Goal: Book appointment/travel/reservation

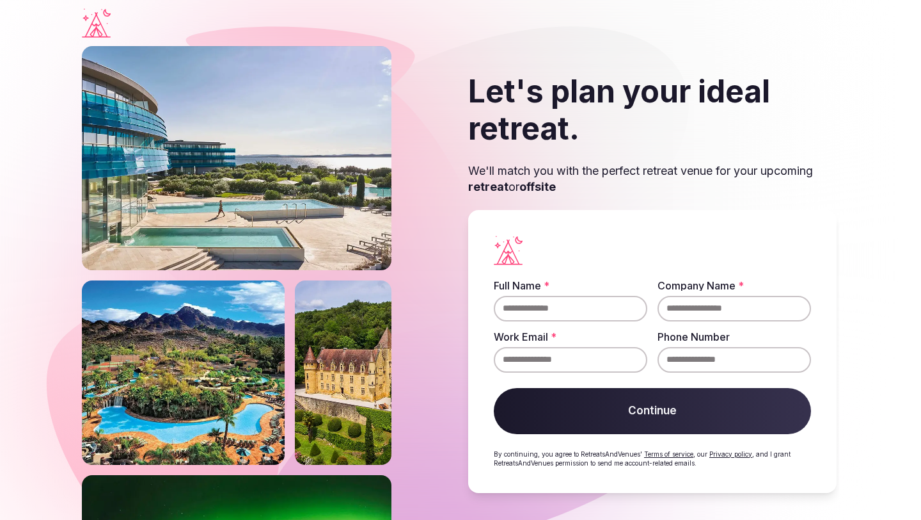
click at [577, 312] on input "Full Name *" at bounding box center [571, 309] width 154 height 26
type input "*"
click at [594, 315] on input "**********" at bounding box center [571, 309] width 154 height 26
type input "**********"
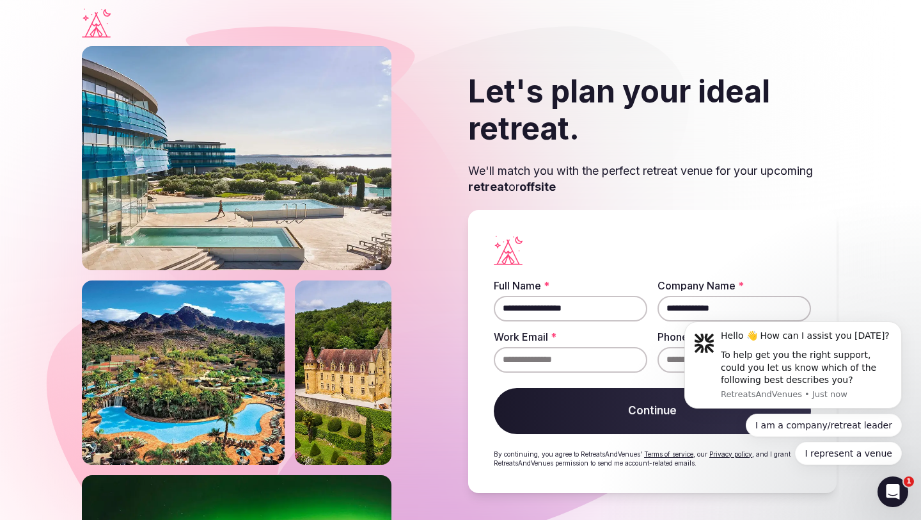
type input "**********"
click at [898, 326] on icon "Dismiss notification" at bounding box center [898, 325] width 4 height 4
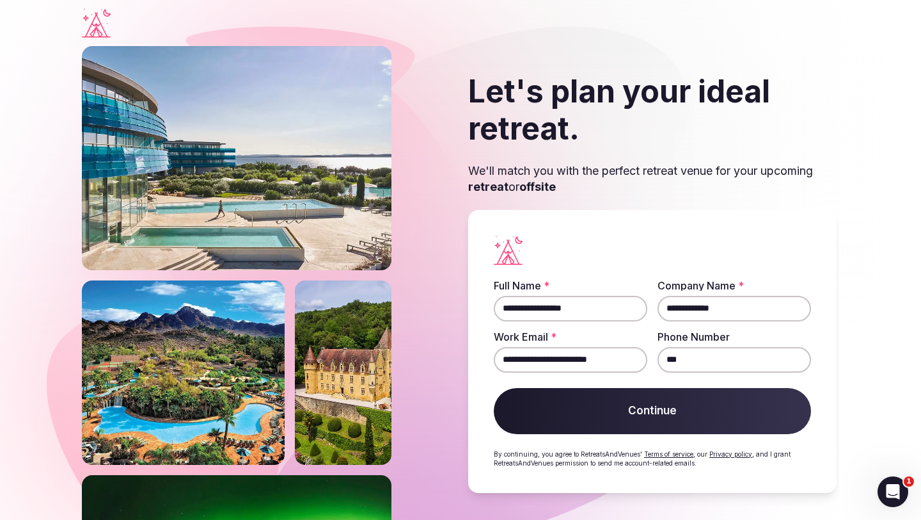
click at [712, 364] on input "***" at bounding box center [735, 360] width 154 height 26
type input "**********"
click at [645, 400] on button "Continue" at bounding box center [652, 411] width 317 height 46
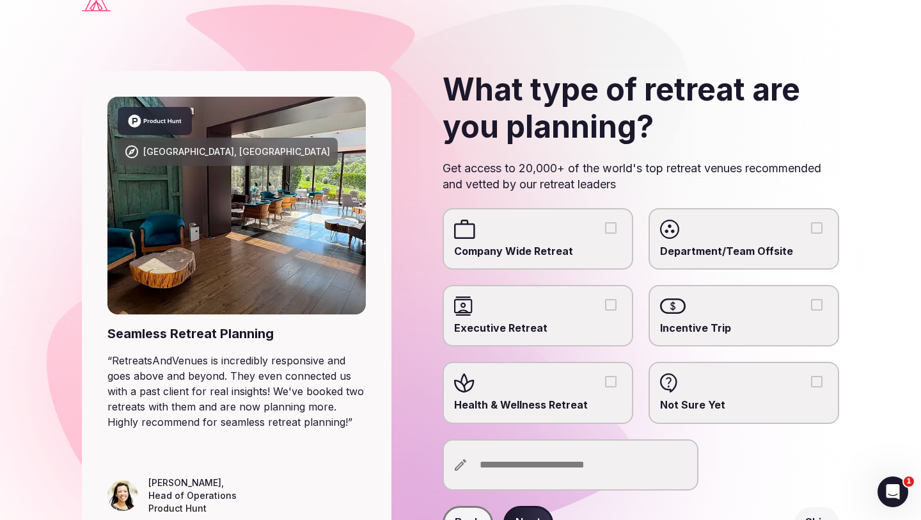
scroll to position [28, 0]
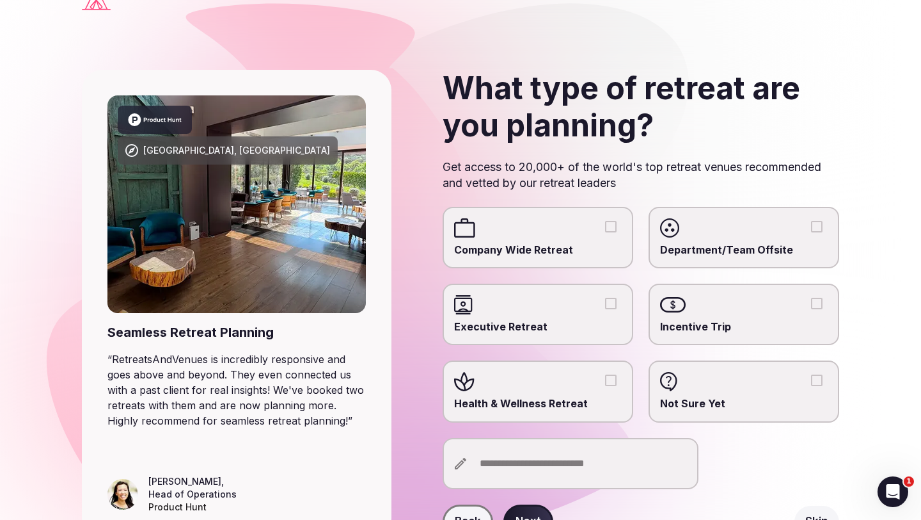
click at [826, 380] on div at bounding box center [744, 381] width 168 height 19
click at [823, 380] on button "Not Sure Yet" at bounding box center [817, 380] width 12 height 12
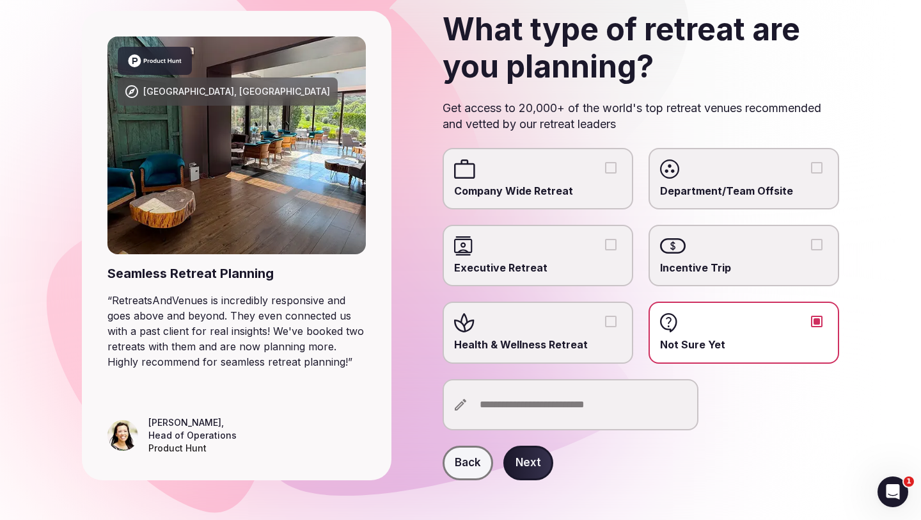
scroll to position [88, 0]
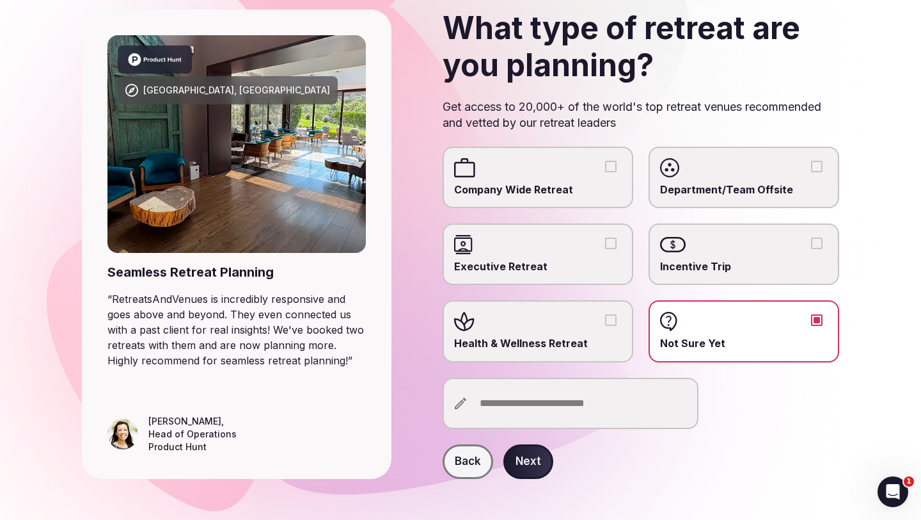
click at [520, 459] on button "Next" at bounding box center [529, 461] width 50 height 35
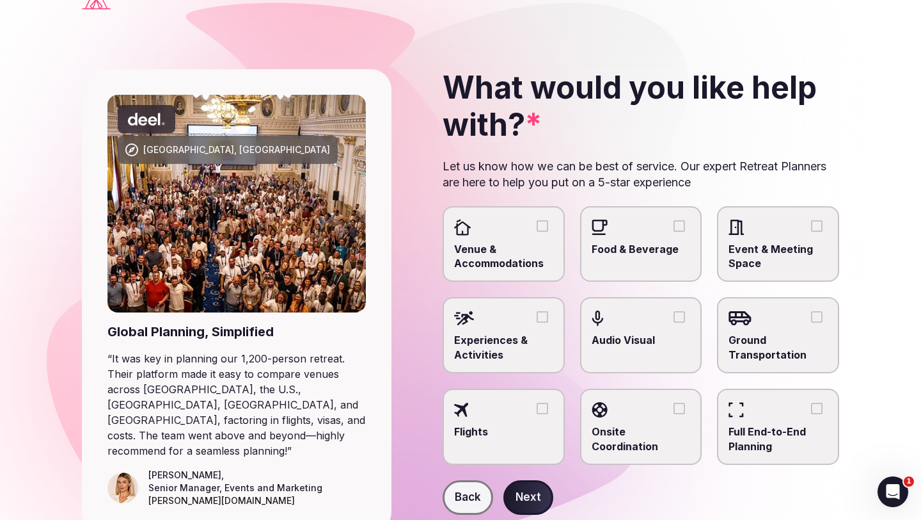
scroll to position [29, 0]
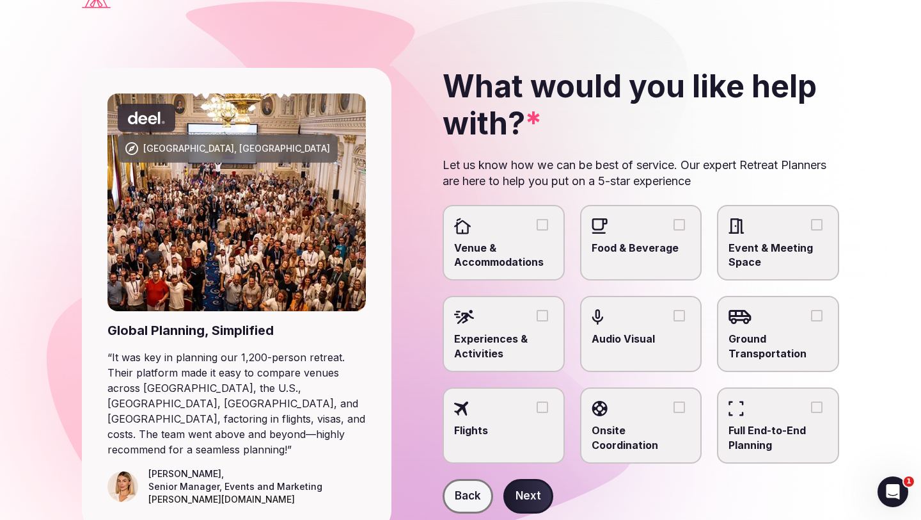
click at [824, 411] on div at bounding box center [778, 408] width 99 height 19
click at [823, 411] on button "Full End-to-End Planning" at bounding box center [817, 407] width 12 height 12
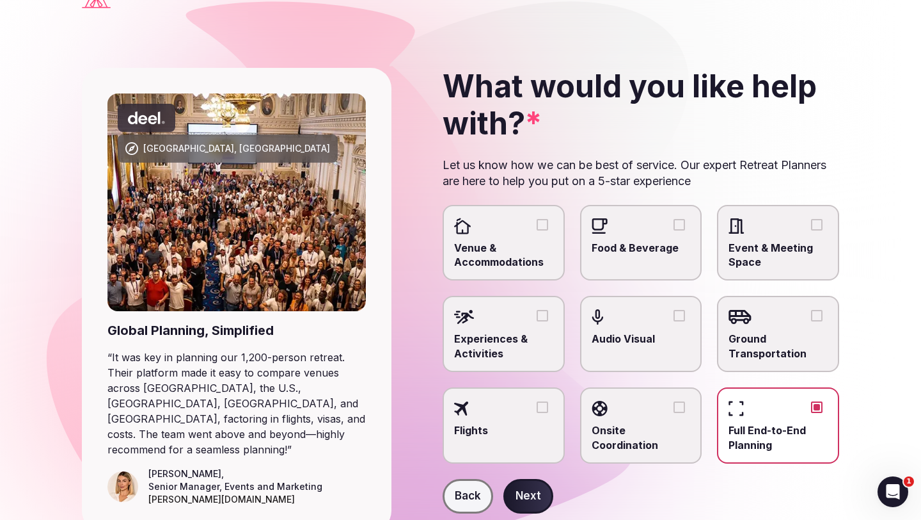
click at [523, 498] on button "Next" at bounding box center [529, 496] width 50 height 35
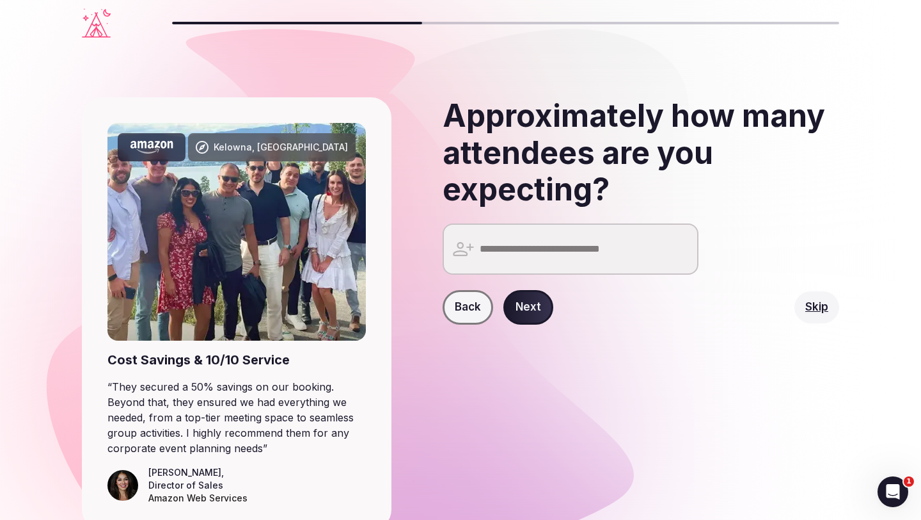
click at [571, 252] on input "number" at bounding box center [571, 248] width 256 height 51
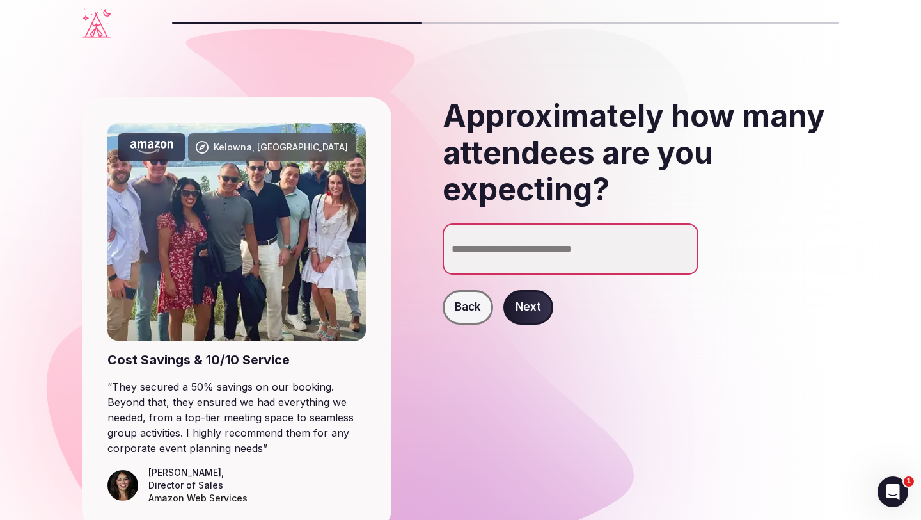
type input "*"
click at [683, 253] on input "*" at bounding box center [571, 248] width 256 height 51
click at [475, 305] on button "Back" at bounding box center [468, 307] width 51 height 35
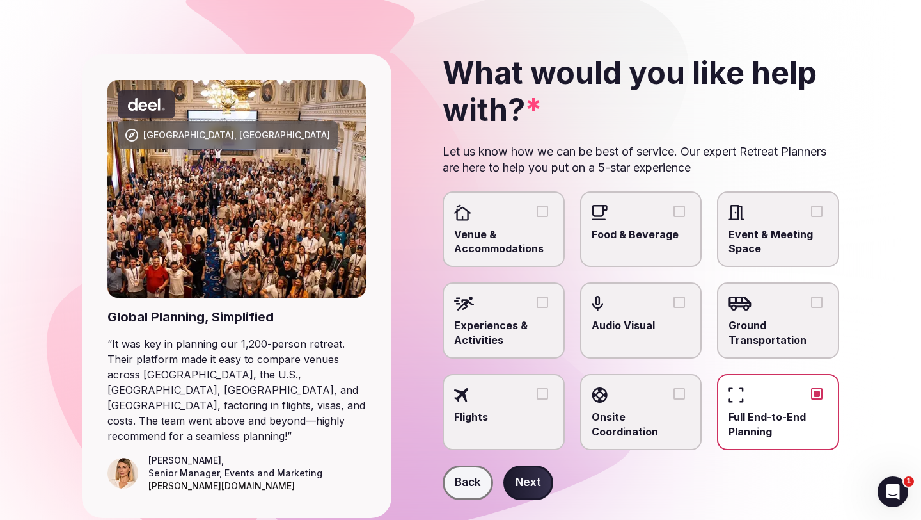
scroll to position [77, 0]
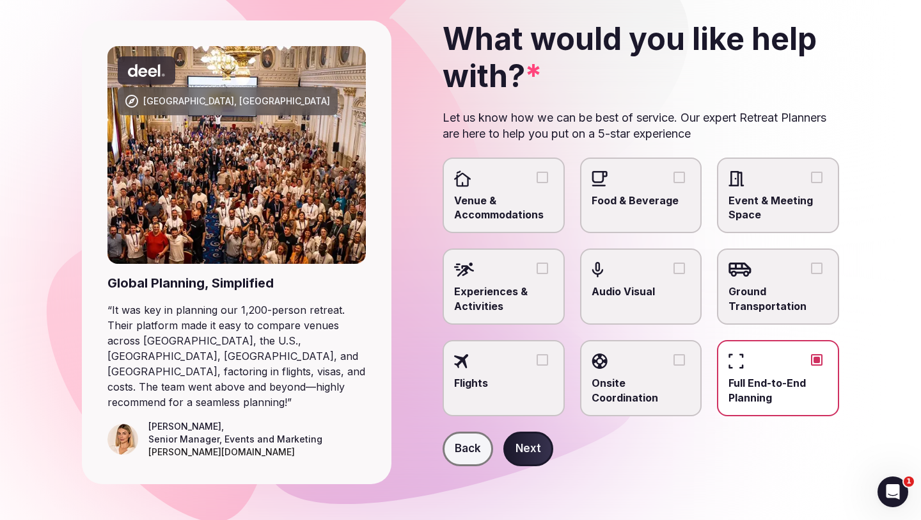
click at [511, 443] on button "Next" at bounding box center [529, 448] width 50 height 35
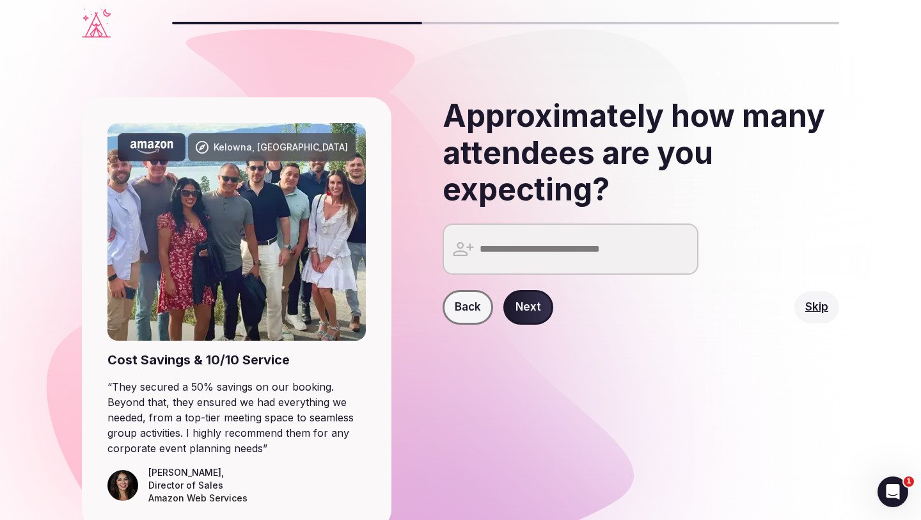
click at [833, 307] on button "Skip" at bounding box center [817, 307] width 45 height 32
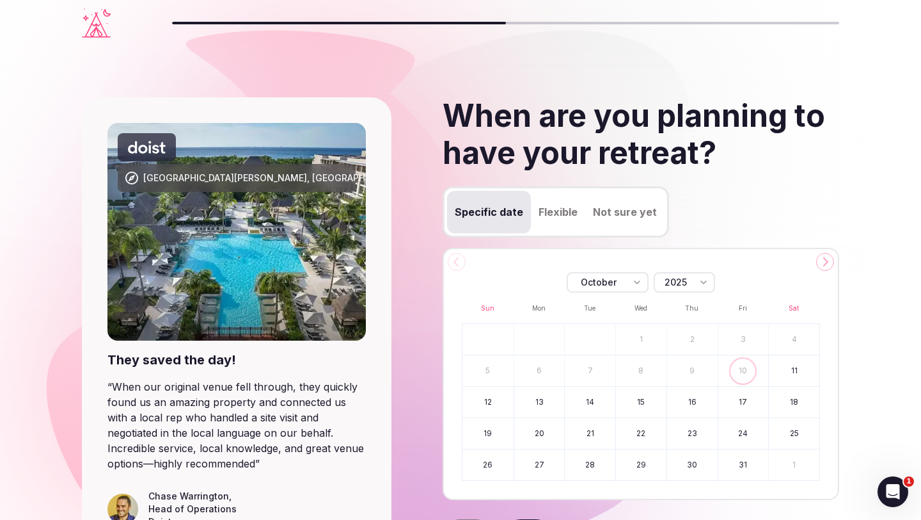
click at [637, 214] on button "Not sure yet" at bounding box center [624, 212] width 79 height 42
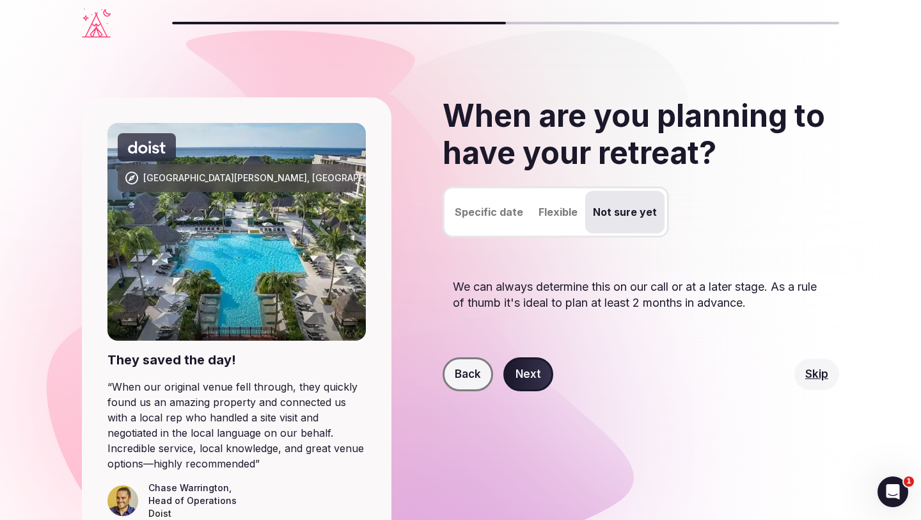
click at [529, 382] on button "Next" at bounding box center [529, 374] width 50 height 35
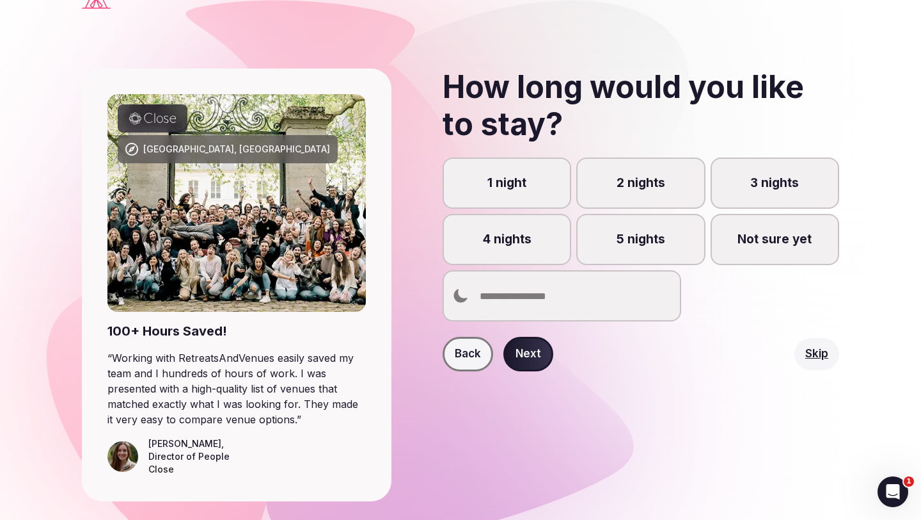
scroll to position [32, 0]
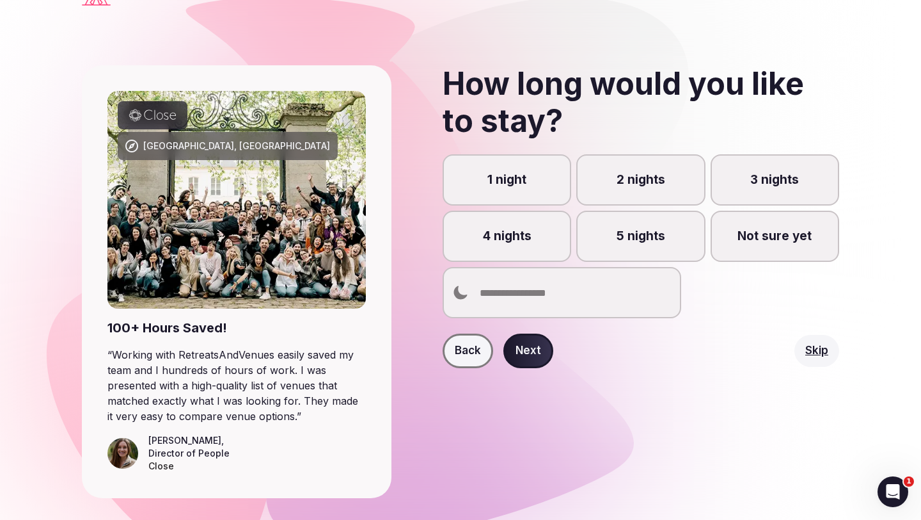
click at [648, 176] on label "2 nights" at bounding box center [641, 179] width 129 height 51
click at [648, 180] on button "2 nights" at bounding box center [647, 186] width 13 height 13
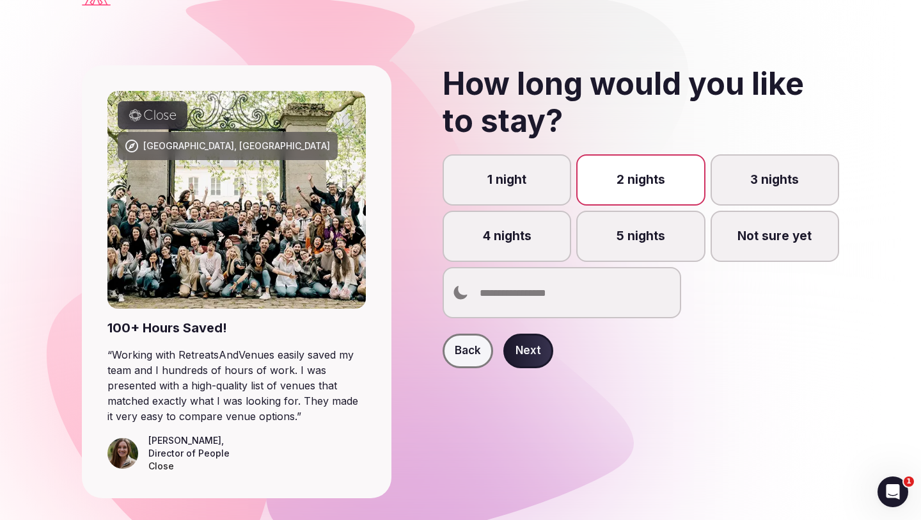
click at [779, 239] on label "Not sure yet" at bounding box center [775, 236] width 129 height 51
click at [779, 239] on button "Not sure yet" at bounding box center [781, 243] width 13 height 13
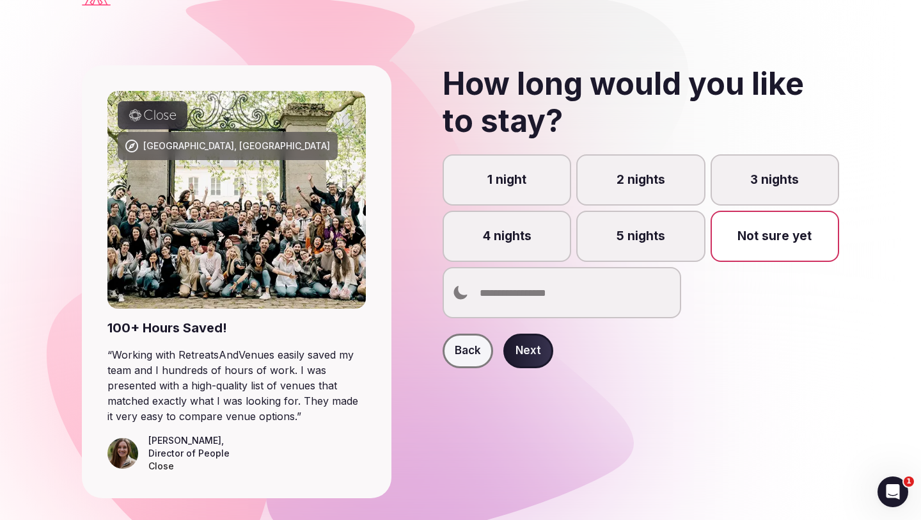
click at [528, 342] on button "Next" at bounding box center [529, 350] width 50 height 35
click at [525, 349] on button "Next" at bounding box center [529, 350] width 50 height 35
click at [530, 185] on label "1 night" at bounding box center [507, 179] width 129 height 51
click at [520, 185] on button "1 night" at bounding box center [513, 186] width 13 height 13
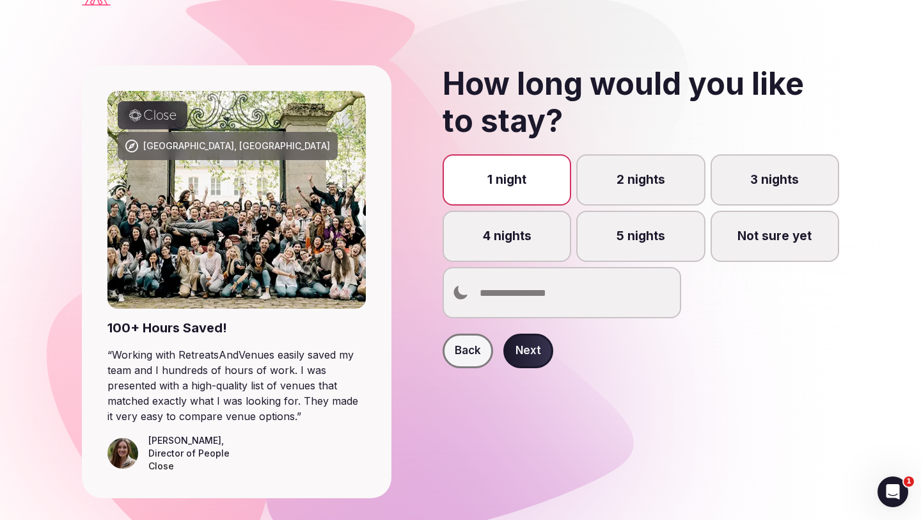
click at [529, 346] on button "Next" at bounding box center [529, 350] width 50 height 35
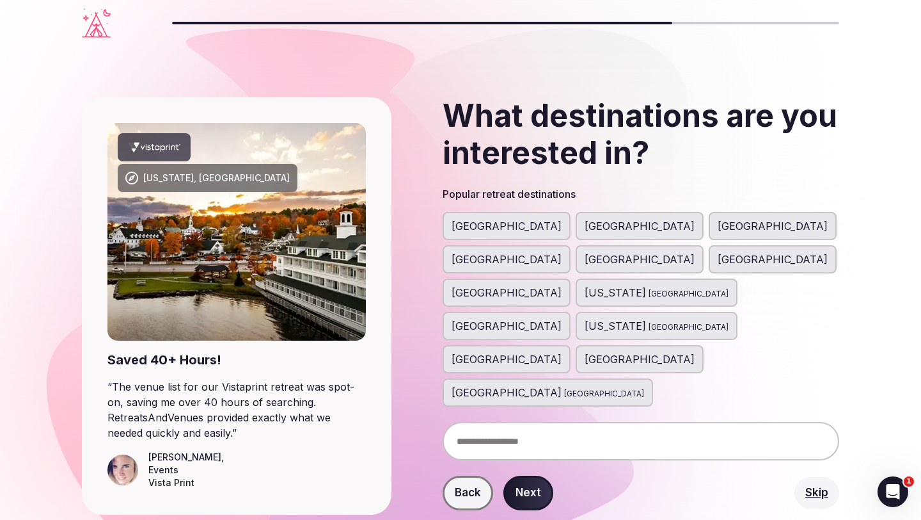
click at [497, 227] on span "[GEOGRAPHIC_DATA]" at bounding box center [507, 225] width 110 height 15
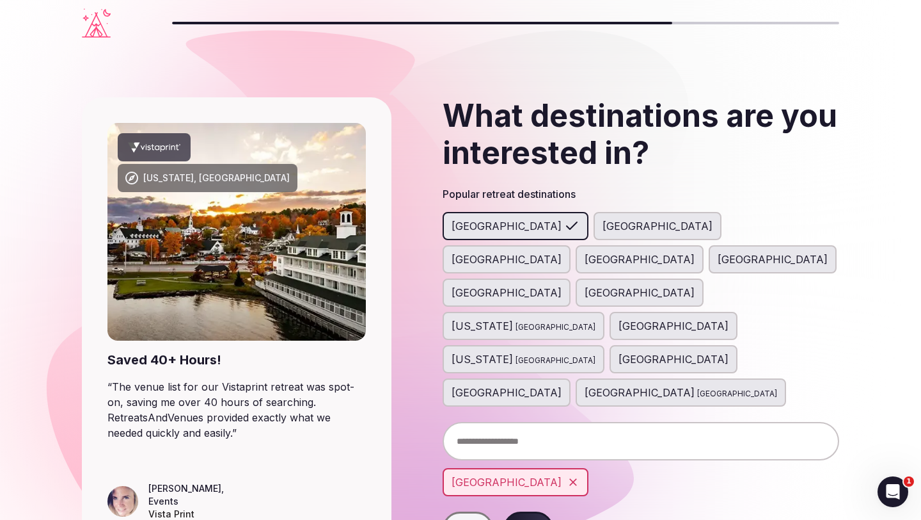
click at [532, 511] on button "Next" at bounding box center [529, 528] width 50 height 35
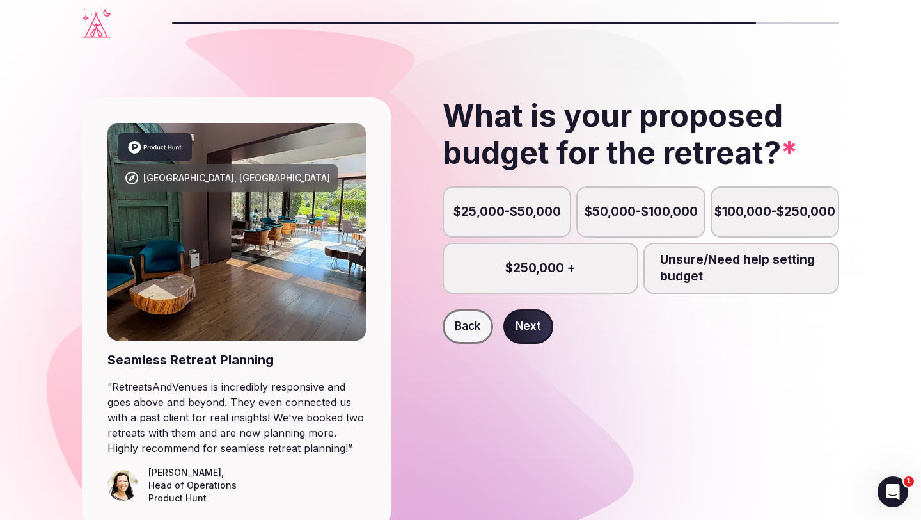
click at [713, 269] on label "Unsure/Need help setting budget" at bounding box center [742, 268] width 196 height 51
click at [742, 269] on button "Unsure/Need help setting budget" at bounding box center [748, 275] width 13 height 13
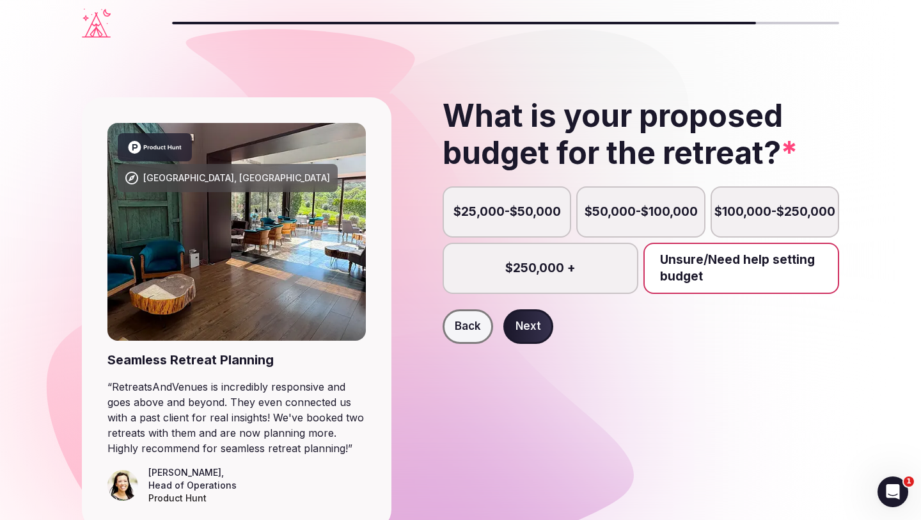
scroll to position [6, 0]
click at [520, 328] on button "Next" at bounding box center [529, 326] width 50 height 35
click at [519, 205] on label "$25,000-$50,000" at bounding box center [507, 211] width 129 height 51
click at [519, 212] on button "$25,000-$50,000" at bounding box center [513, 218] width 13 height 13
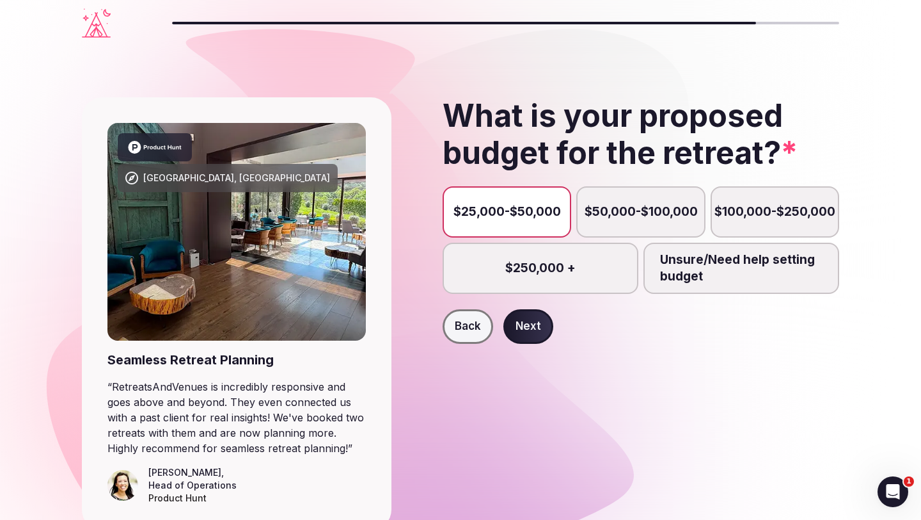
click at [534, 324] on button "Next" at bounding box center [529, 326] width 50 height 35
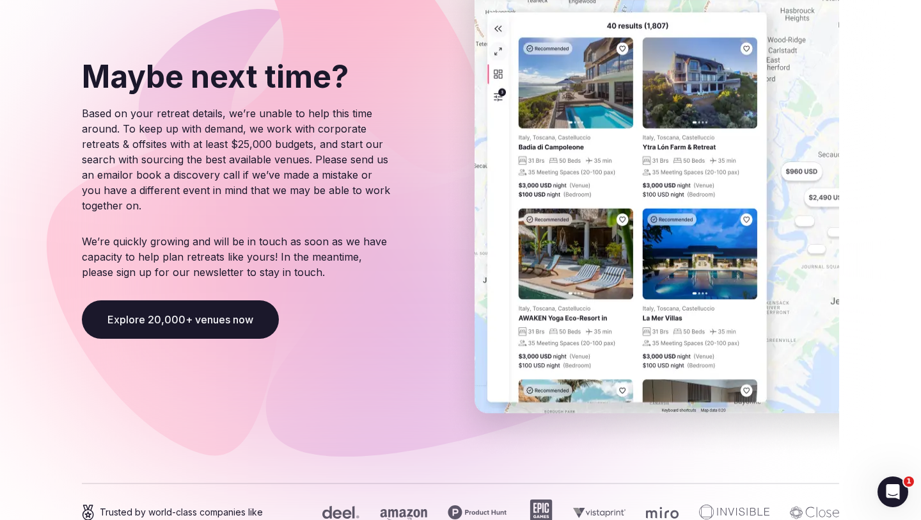
scroll to position [150, 0]
click at [187, 330] on button "Explore 20,000+ venues now" at bounding box center [180, 318] width 197 height 38
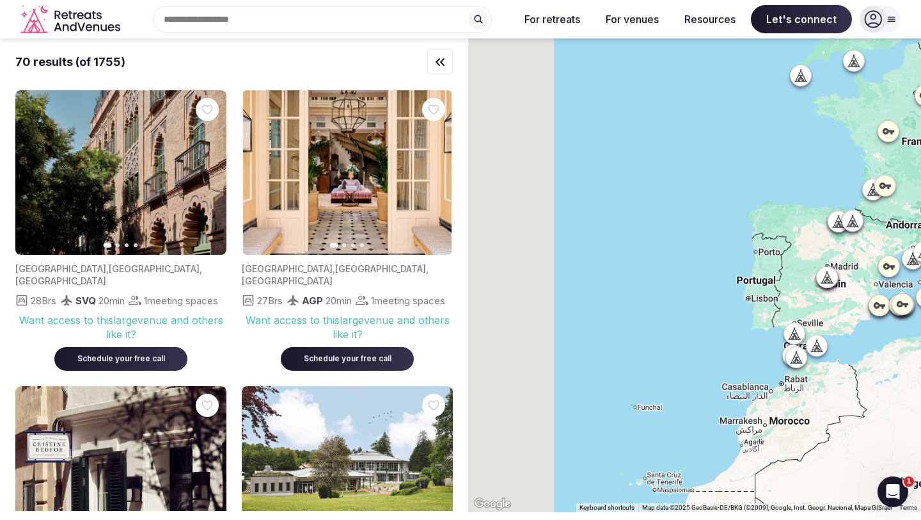
drag, startPoint x: 609, startPoint y: 363, endPoint x: 913, endPoint y: 360, distance: 304.6
click at [918, 360] on div at bounding box center [694, 275] width 453 height 474
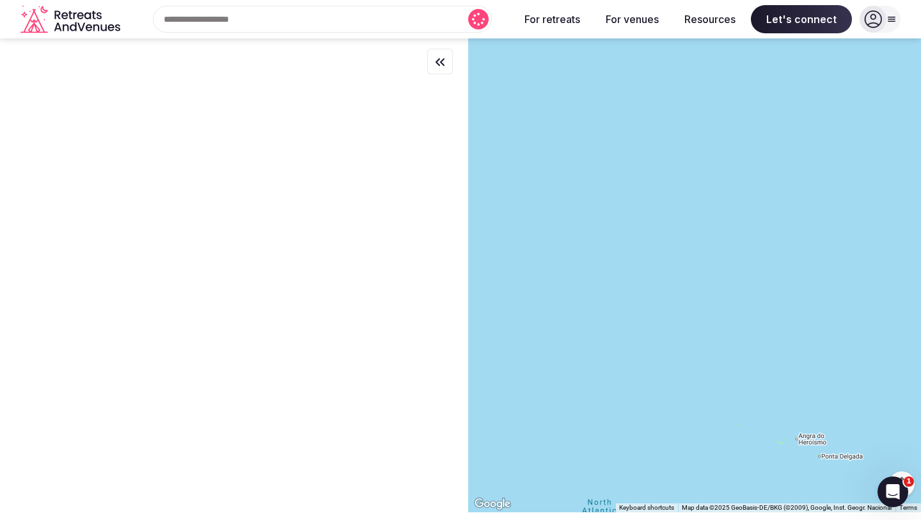
drag, startPoint x: 612, startPoint y: 303, endPoint x: 921, endPoint y: 443, distance: 339.0
click at [921, 443] on div at bounding box center [694, 275] width 453 height 474
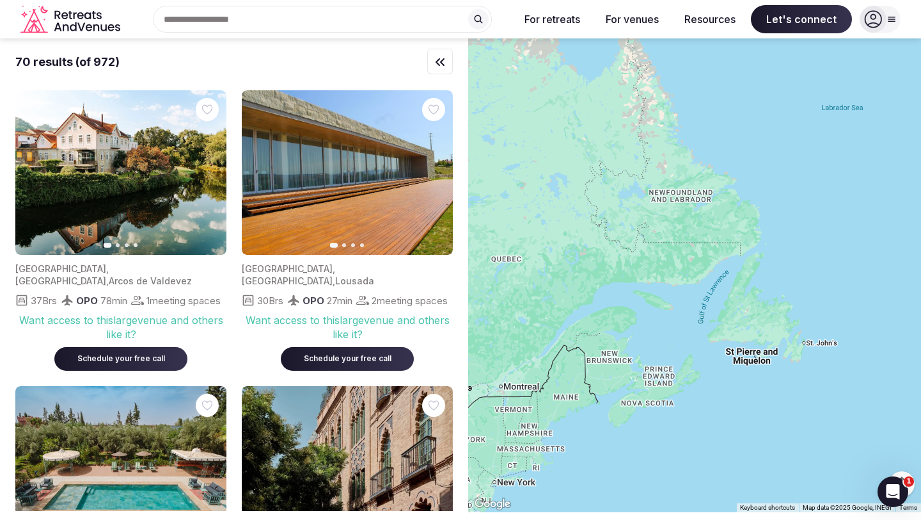
drag, startPoint x: 541, startPoint y: 278, endPoint x: 921, endPoint y: 358, distance: 388.4
click at [921, 358] on div at bounding box center [694, 275] width 453 height 474
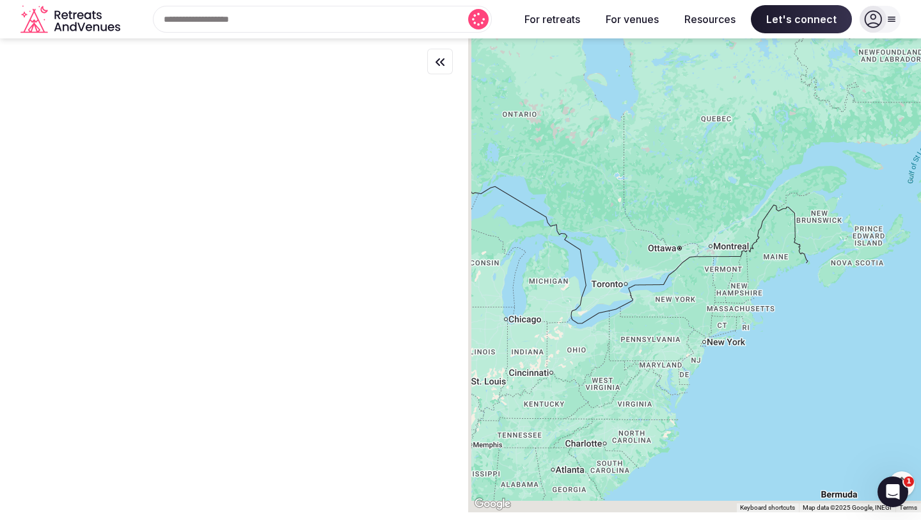
drag, startPoint x: 536, startPoint y: 438, endPoint x: 735, endPoint y: 288, distance: 248.5
click at [735, 288] on div at bounding box center [694, 275] width 453 height 474
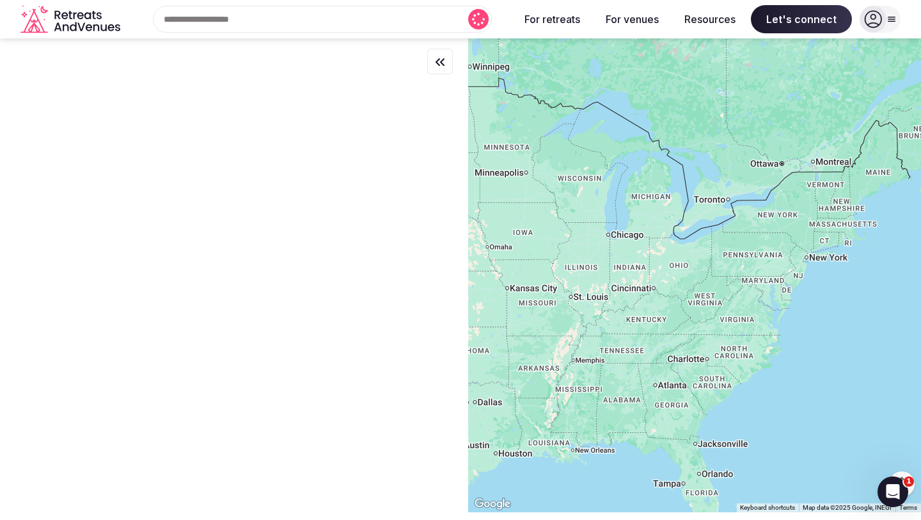
drag, startPoint x: 558, startPoint y: 347, endPoint x: 688, endPoint y: 286, distance: 143.7
click at [689, 286] on div at bounding box center [694, 275] width 453 height 474
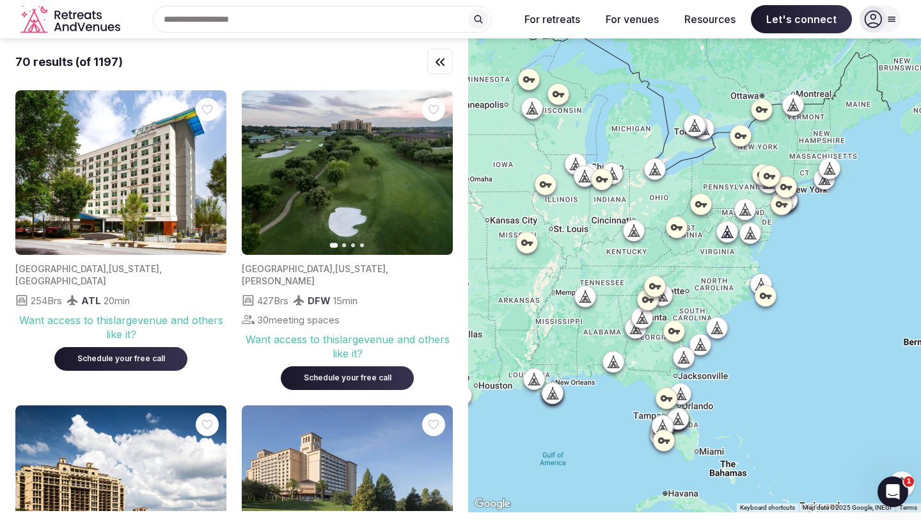
drag, startPoint x: 733, startPoint y: 347, endPoint x: 713, endPoint y: 280, distance: 69.4
click at [712, 279] on div at bounding box center [694, 275] width 453 height 474
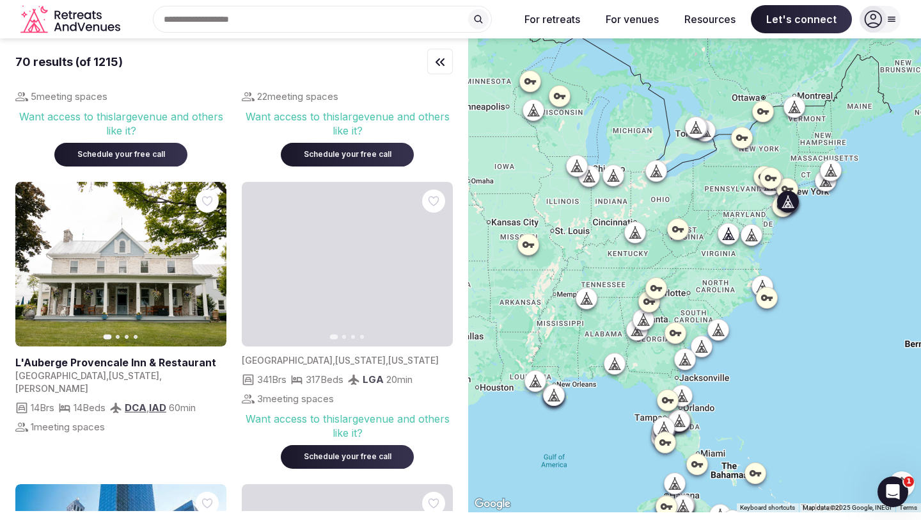
scroll to position [828, 0]
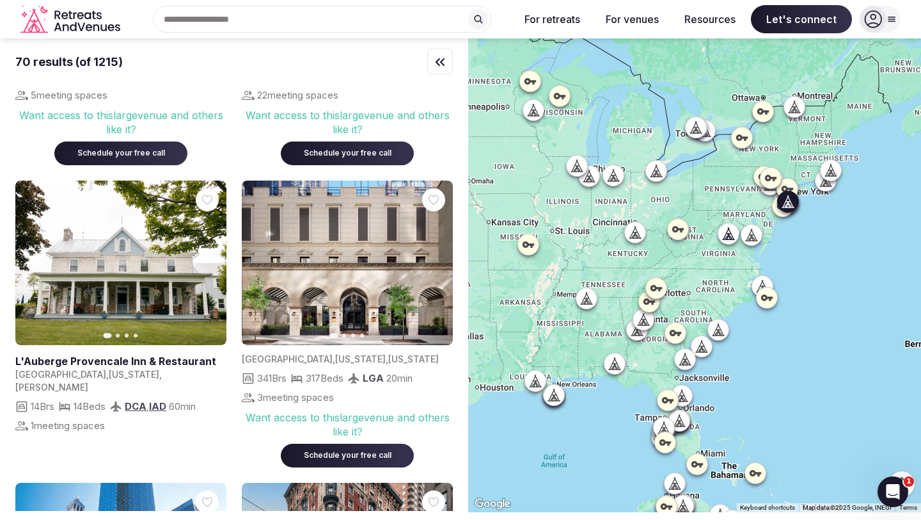
click at [433, 258] on icon "button" at bounding box center [435, 263] width 10 height 10
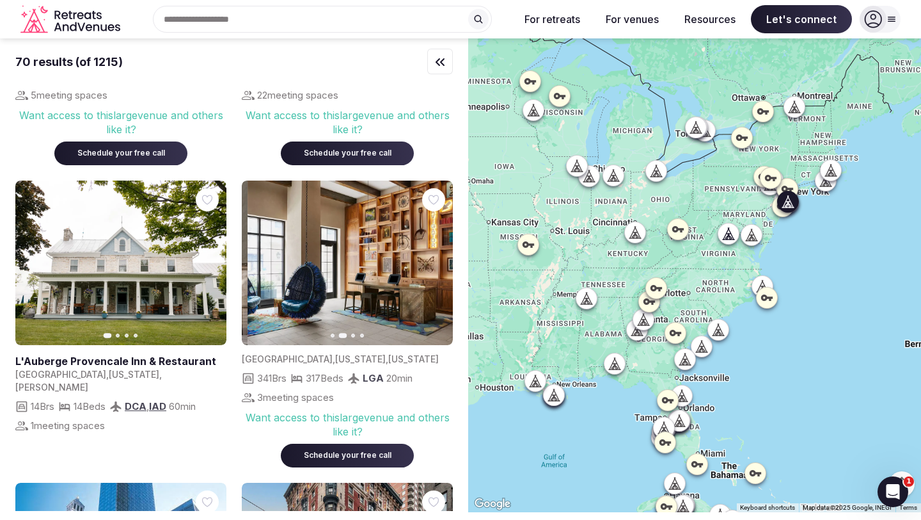
click at [433, 258] on icon "button" at bounding box center [435, 263] width 10 height 10
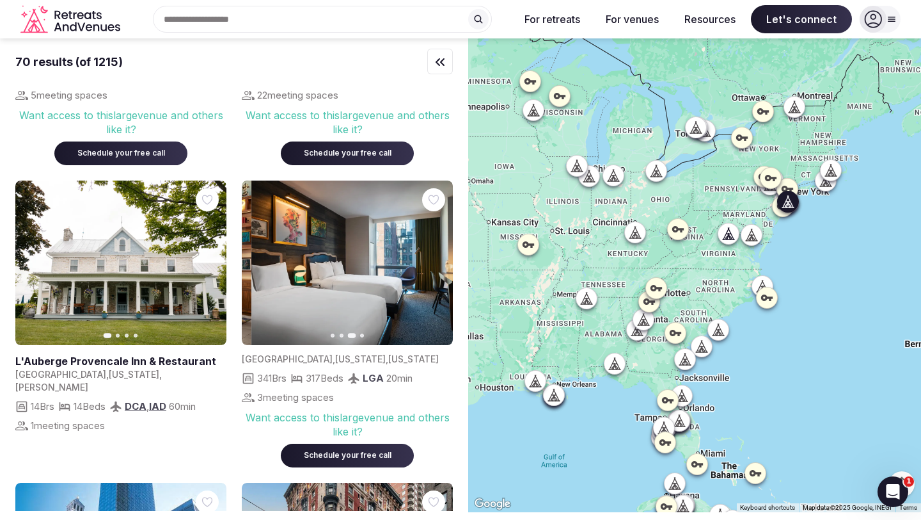
click at [433, 258] on icon "button" at bounding box center [435, 263] width 10 height 10
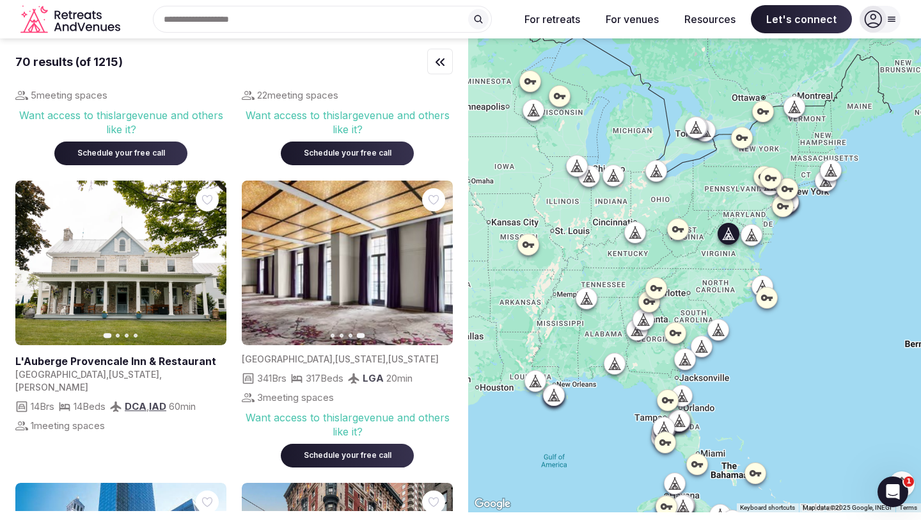
click at [209, 258] on icon "button" at bounding box center [208, 263] width 10 height 10
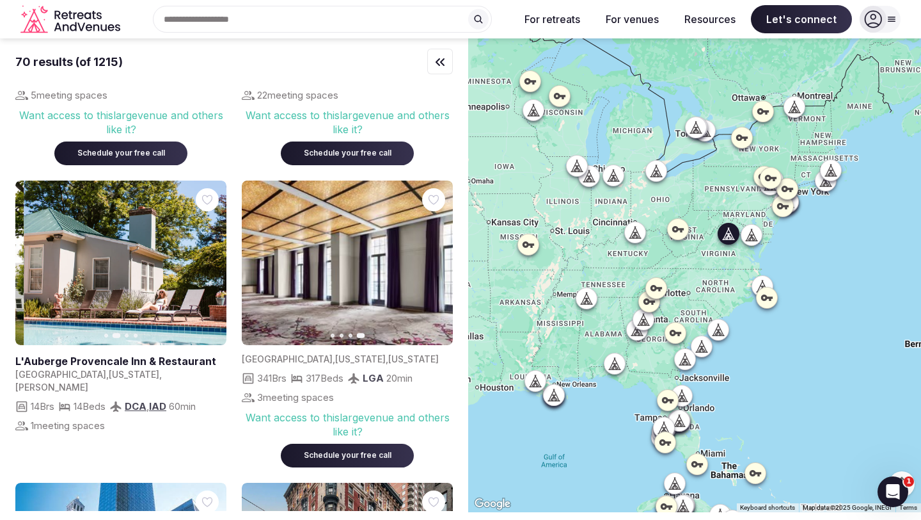
click at [209, 258] on icon "button" at bounding box center [208, 263] width 10 height 10
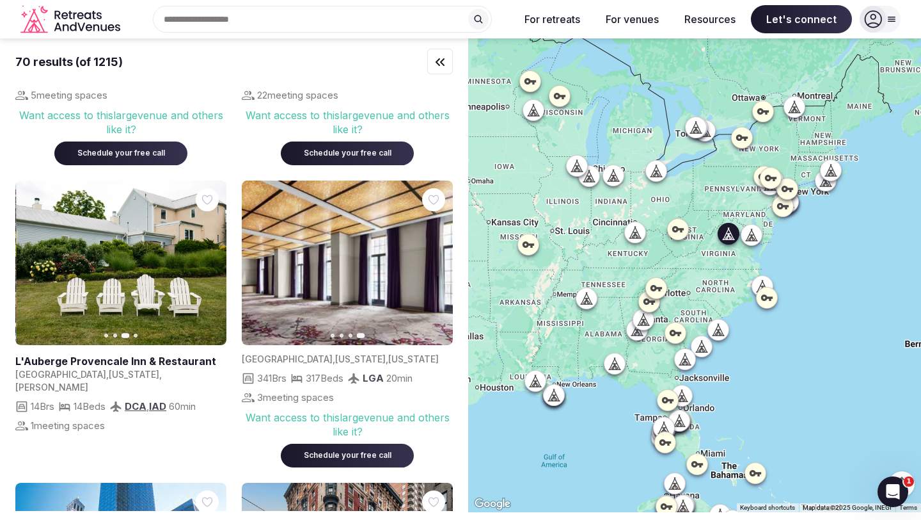
click at [209, 258] on icon "button" at bounding box center [208, 263] width 10 height 10
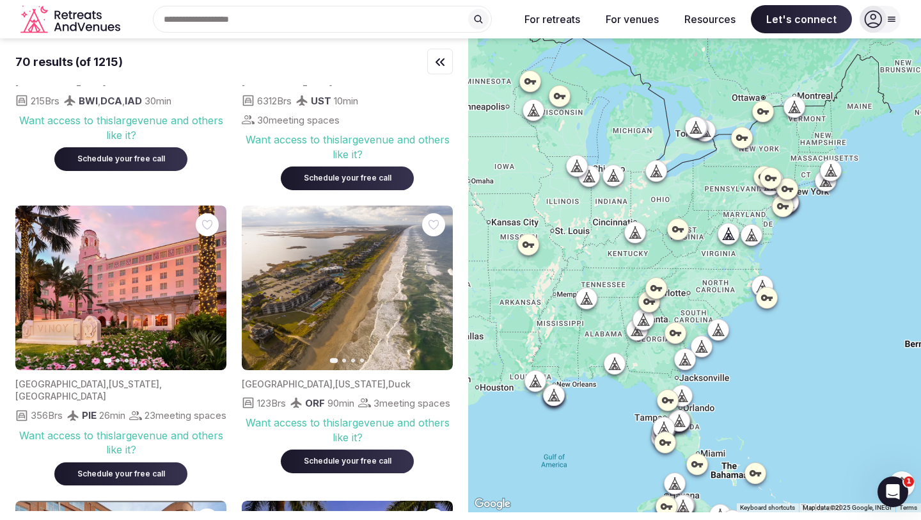
scroll to position [2984, 0]
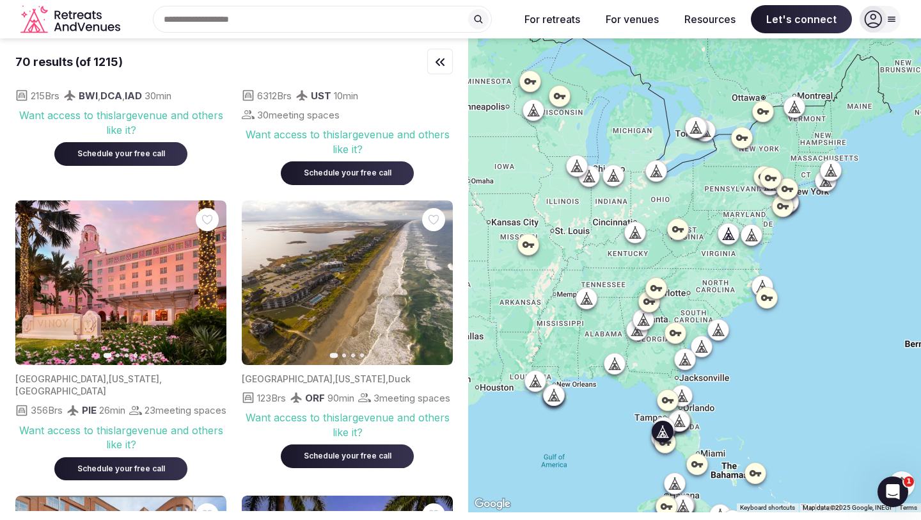
click at [108, 211] on img at bounding box center [120, 282] width 211 height 164
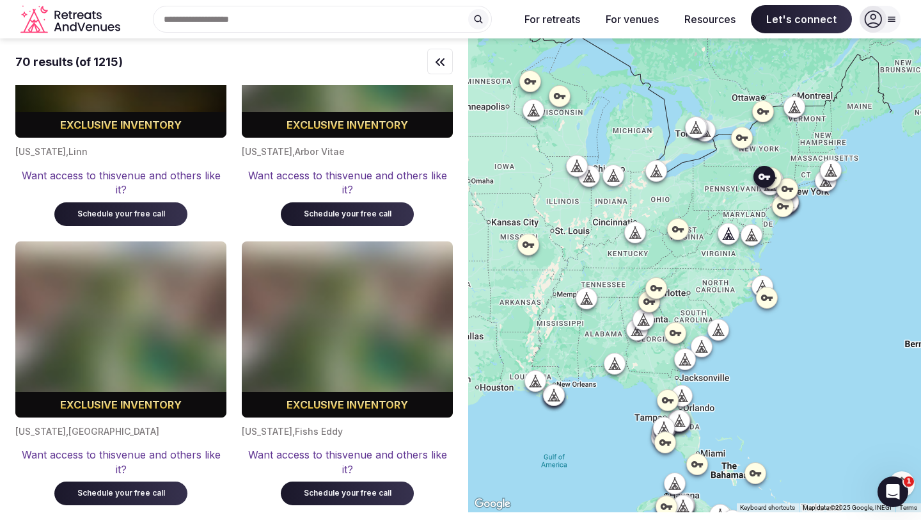
scroll to position [9038, 0]
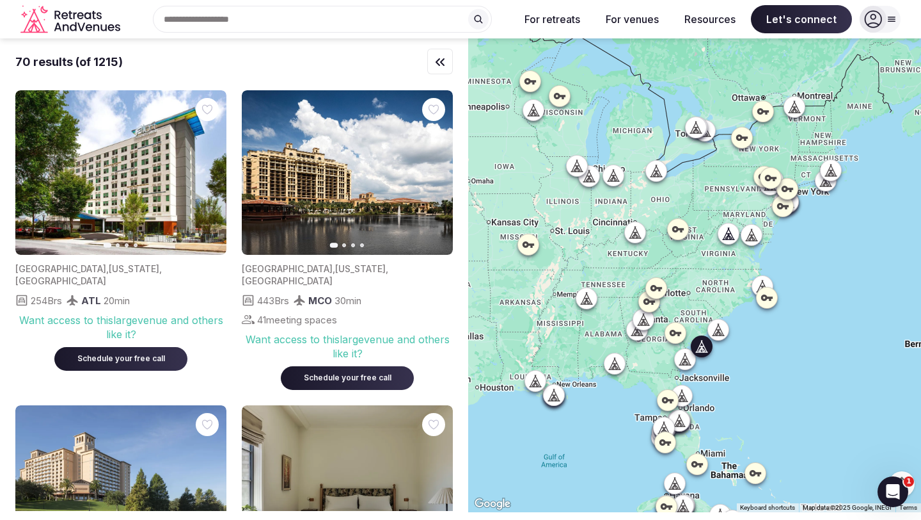
scroll to position [154, 0]
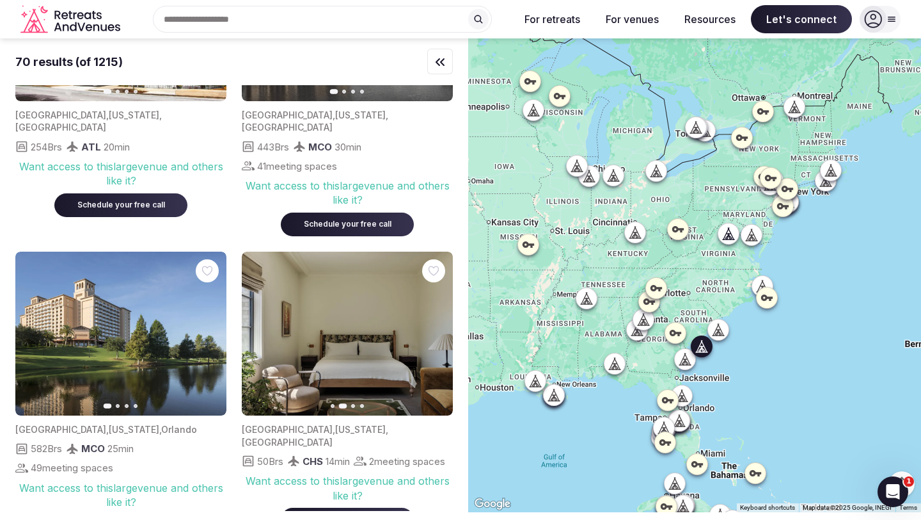
click at [259, 328] on button "Previous slide" at bounding box center [260, 333] width 20 height 20
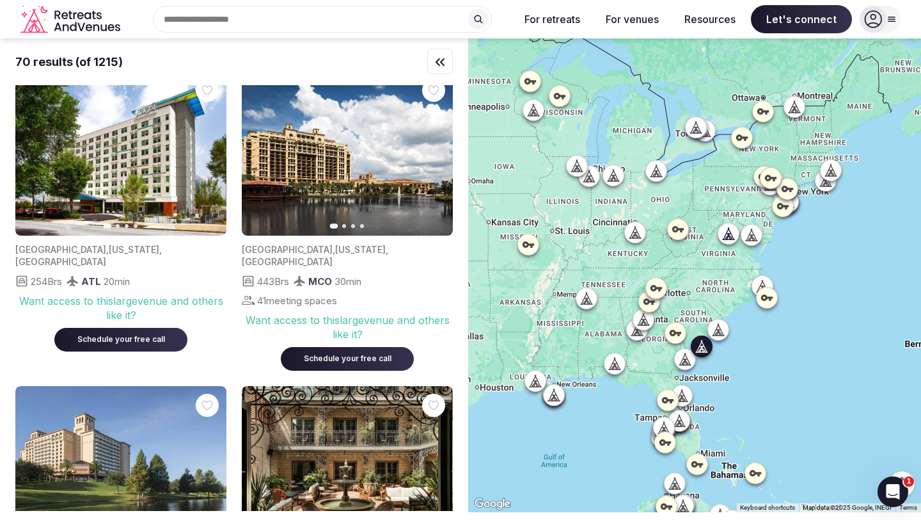
scroll to position [0, 0]
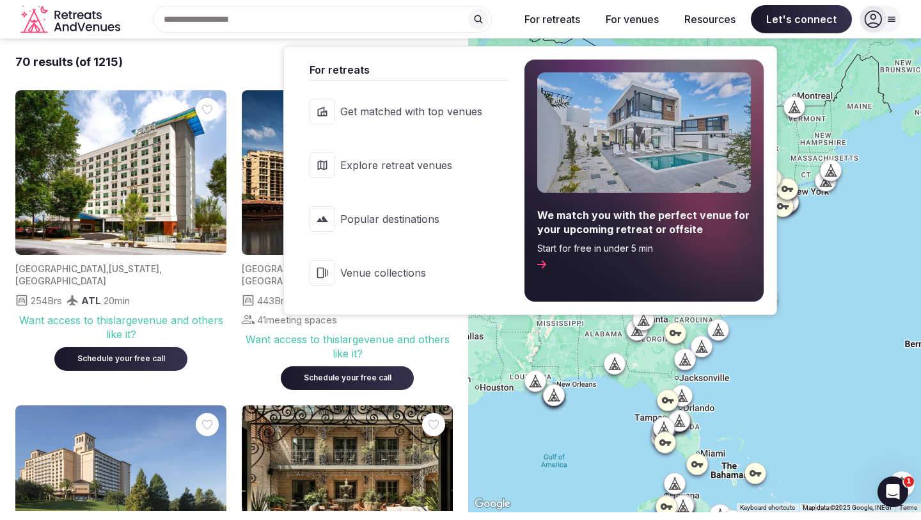
click at [498, 268] on link "Venue collections" at bounding box center [403, 272] width 212 height 51
